Goal: Use online tool/utility: Utilize a website feature to perform a specific function

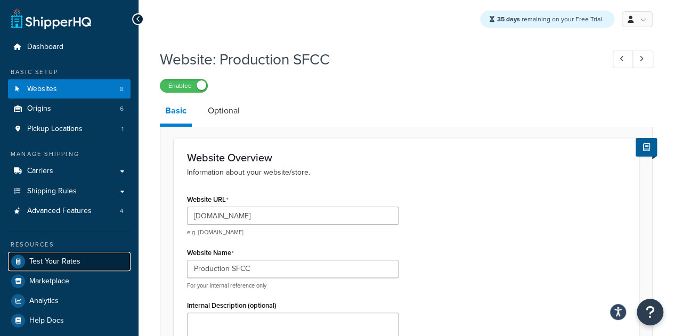
click at [64, 259] on span "Test Your Rates" at bounding box center [54, 261] width 51 height 9
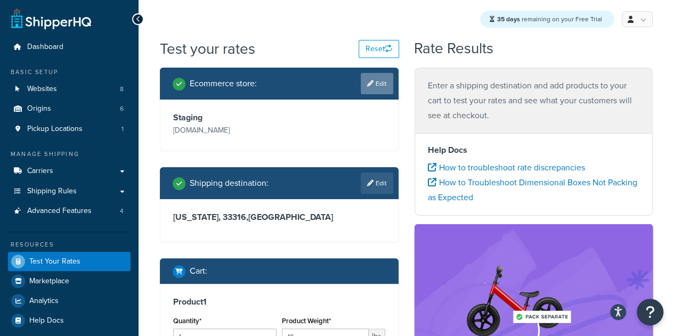
click at [390, 81] on link "Edit" at bounding box center [377, 83] width 32 height 21
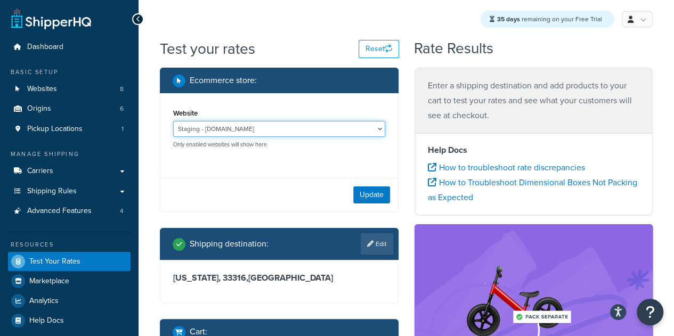
click at [246, 132] on select "B2B-Development - [URL][DOMAIN_NAME] B2B-QA - [URL][DOMAIN_NAME] BKTN 001 - [UR…" at bounding box center [279, 129] width 212 height 16
select select "089296fdde8b1e17cae683bfeecfdad3"
click at [173, 121] on select "B2B-Development - [URL][DOMAIN_NAME] B2B-QA - [URL][DOMAIN_NAME] BKTN 001 - [UR…" at bounding box center [279, 129] width 212 height 16
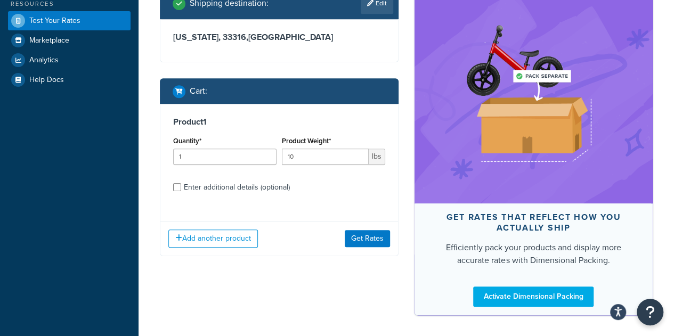
scroll to position [283, 0]
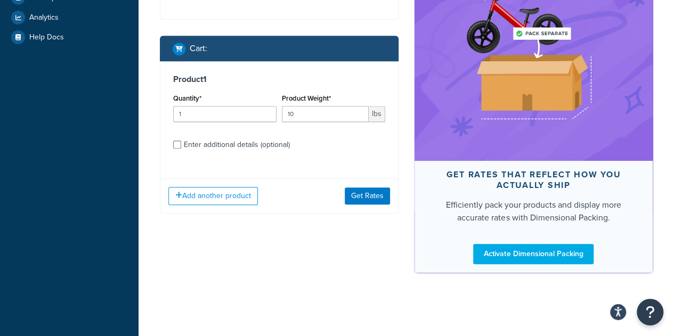
click at [255, 144] on div "Enter additional details (optional)" at bounding box center [237, 144] width 106 height 15
click at [181, 144] on input "Enter additional details (optional)" at bounding box center [177, 145] width 8 height 8
checkbox input "true"
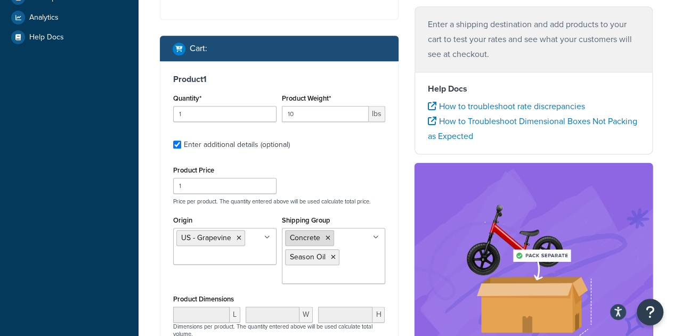
click at [325, 238] on icon at bounding box center [327, 238] width 5 height 6
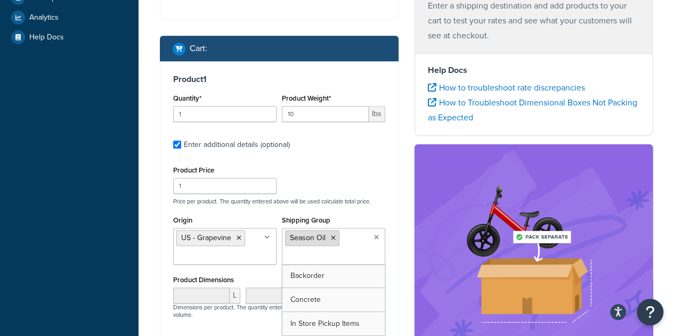
click at [331, 237] on li "Season Oil" at bounding box center [312, 238] width 54 height 16
click at [331, 237] on icon at bounding box center [333, 238] width 5 height 6
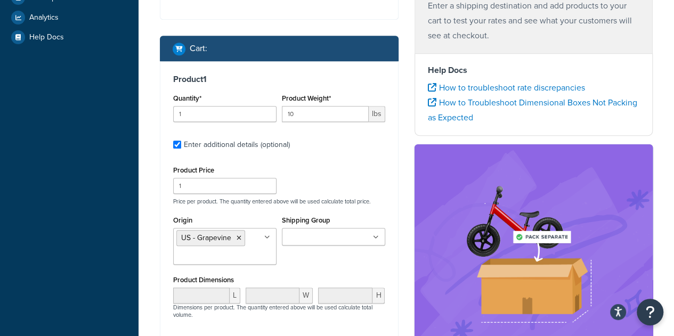
click at [338, 175] on div "Product Price 1 Price per product. The quantity entered above will be used calc…" at bounding box center [278, 184] width 217 height 42
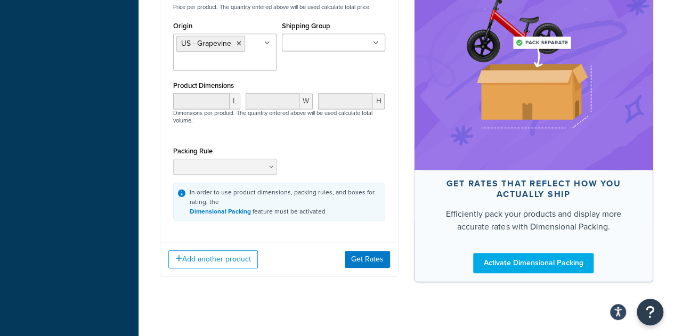
scroll to position [485, 0]
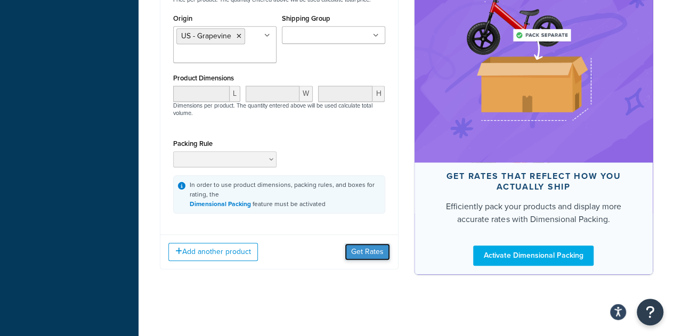
click at [371, 256] on button "Get Rates" at bounding box center [367, 251] width 45 height 17
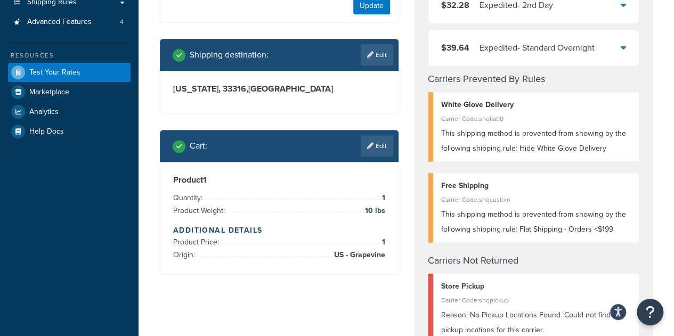
scroll to position [210, 0]
